Goal: Transaction & Acquisition: Purchase product/service

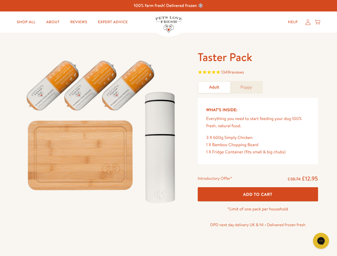
click at [168, 128] on img at bounding box center [102, 129] width 166 height 159
click at [258, 73] on span "1349 reviews" at bounding box center [258, 73] width 120 height 8
click at [258, 194] on span "Add To Cart" at bounding box center [257, 195] width 29 height 6
click at [321, 241] on icon "Gorgias live chat" at bounding box center [320, 240] width 5 height 5
